Goal: Transaction & Acquisition: Purchase product/service

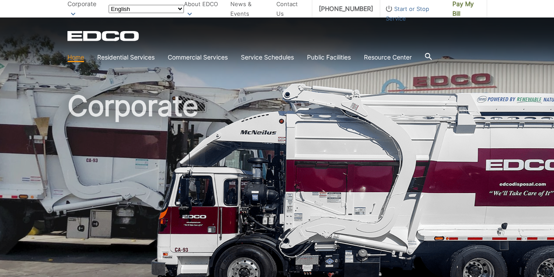
click at [452, 6] on span "Pay My Bill" at bounding box center [466, 8] width 28 height 19
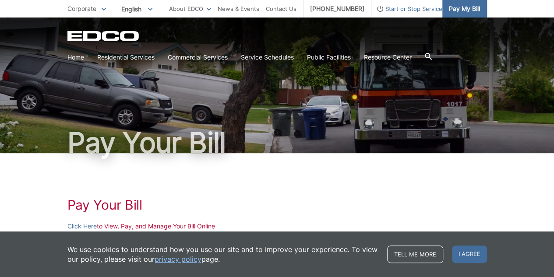
scroll to position [328, 0]
click at [91, 228] on link "Click Here" at bounding box center [81, 226] width 29 height 10
